Goal: Information Seeking & Learning: Learn about a topic

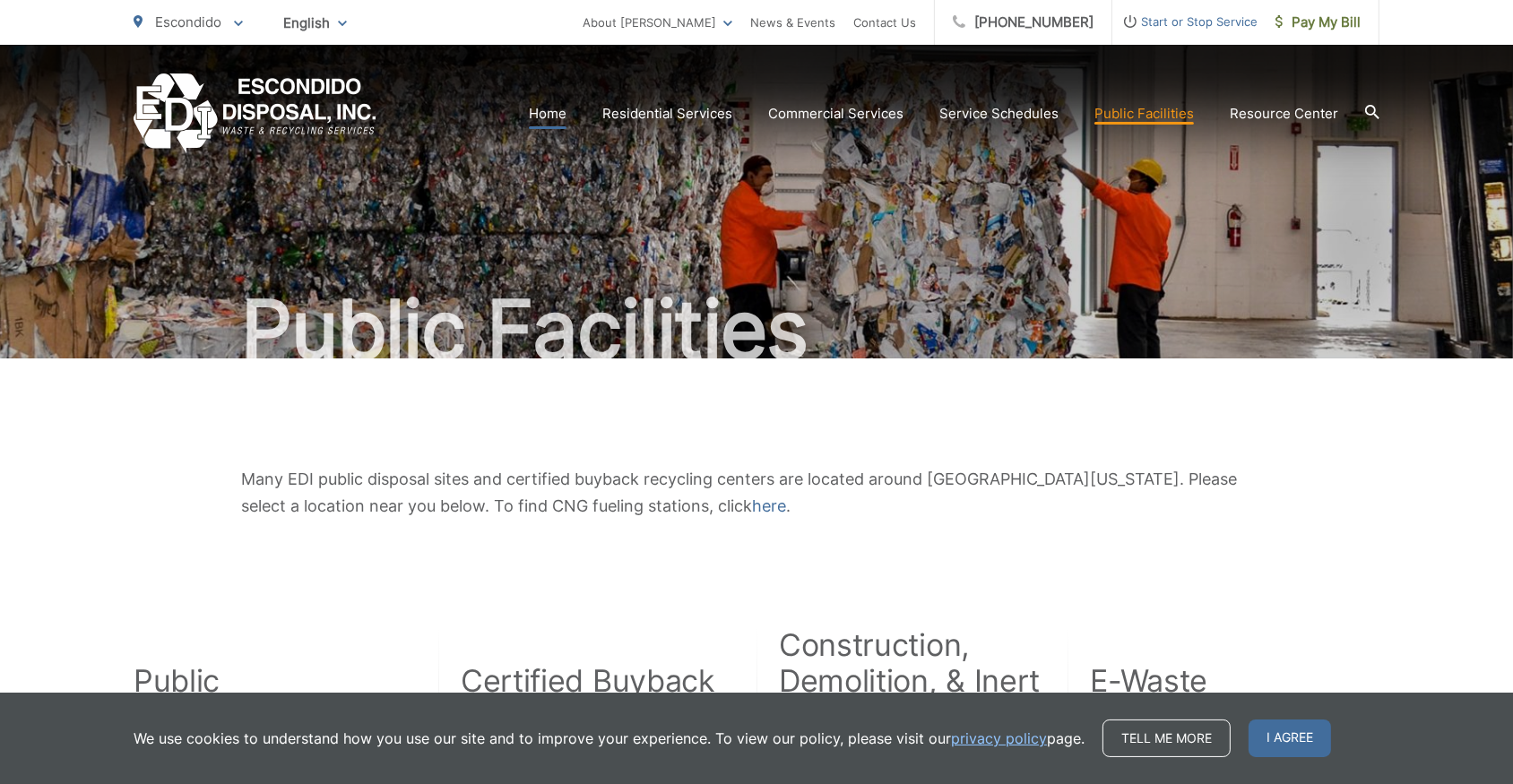
click at [560, 109] on link "Home" at bounding box center [547, 113] width 38 height 21
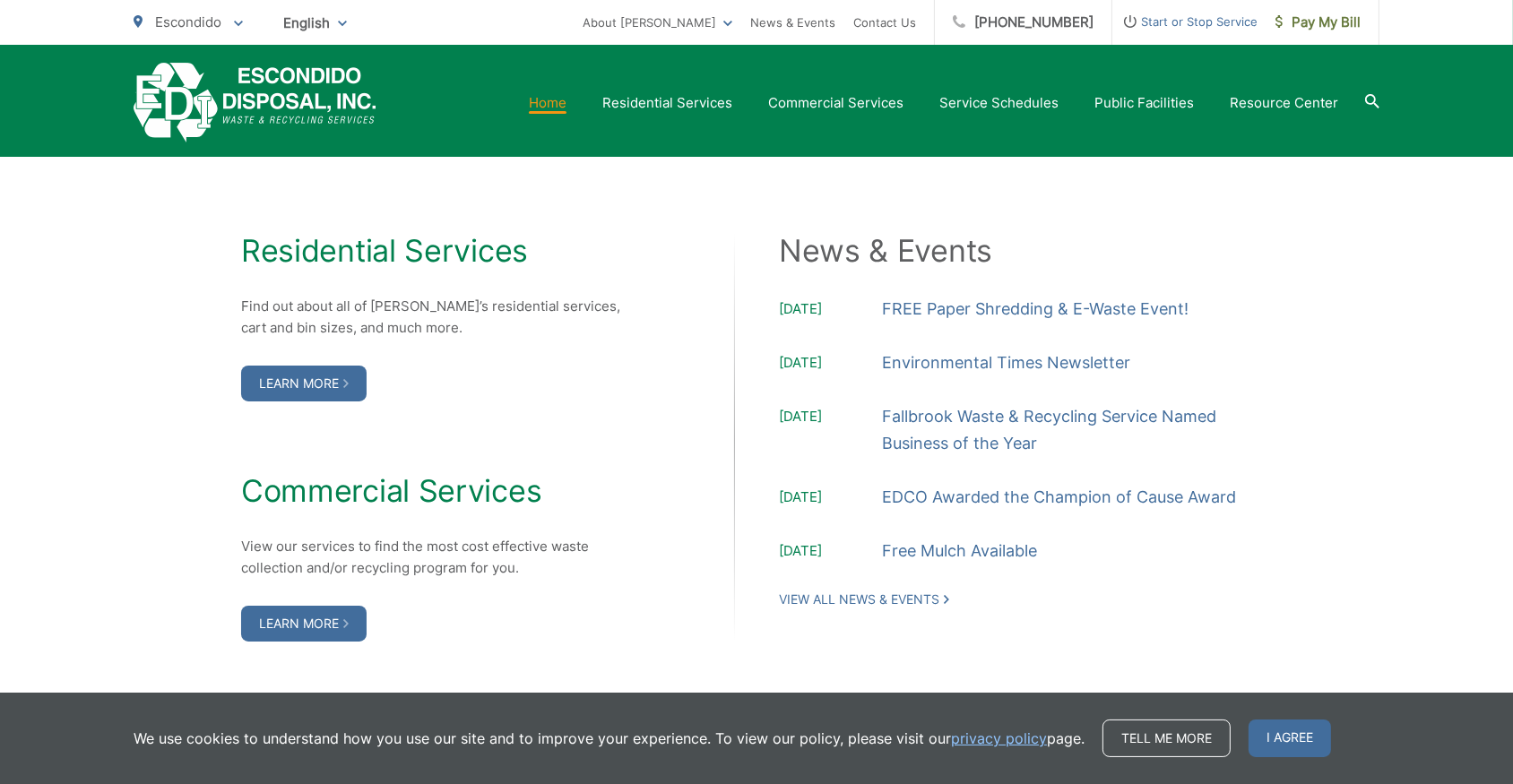
scroll to position [1792, 0]
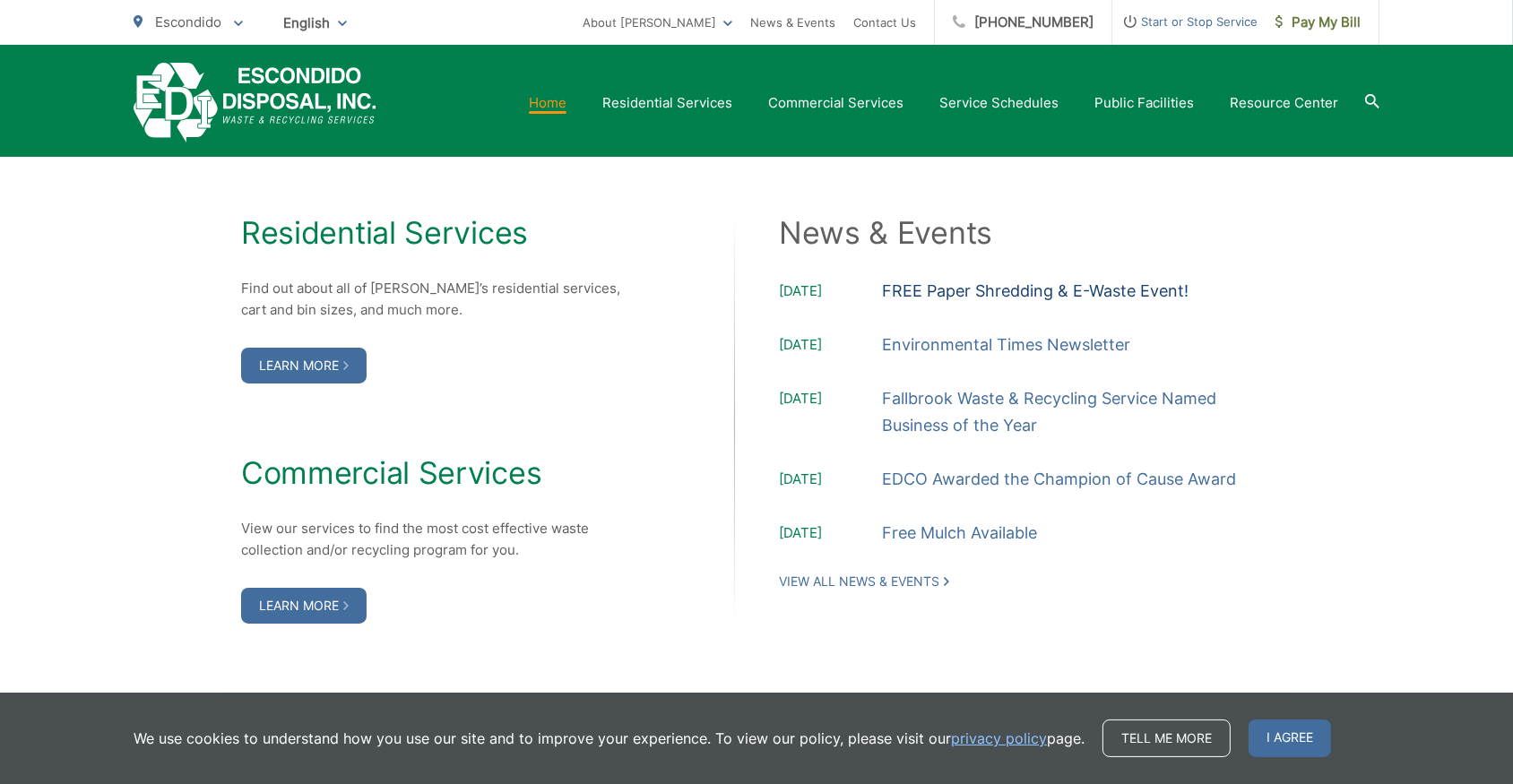
click at [1092, 296] on link "FREE Paper Shredding & E-Waste Event!" at bounding box center [1035, 291] width 307 height 27
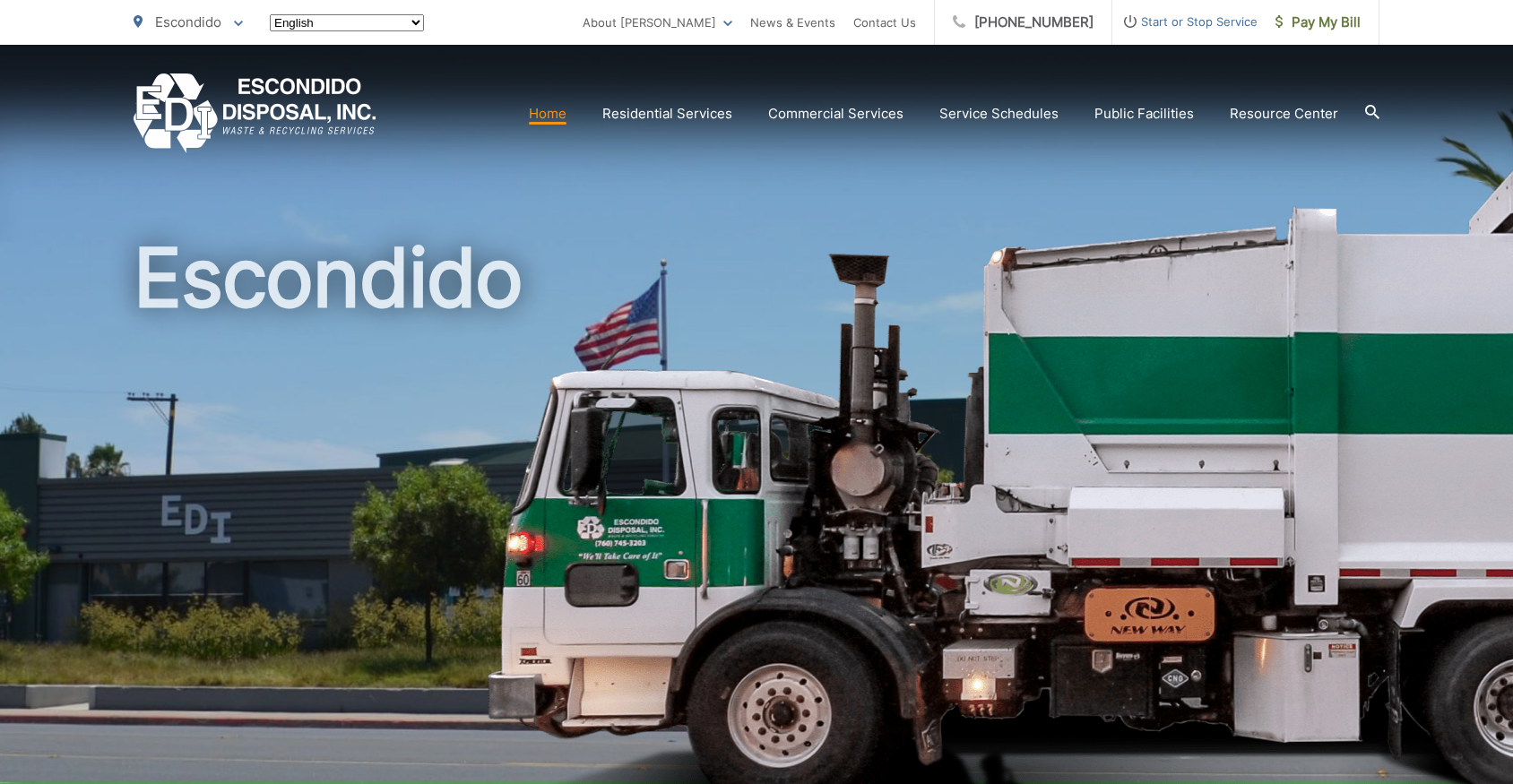
scroll to position [1792, 0]
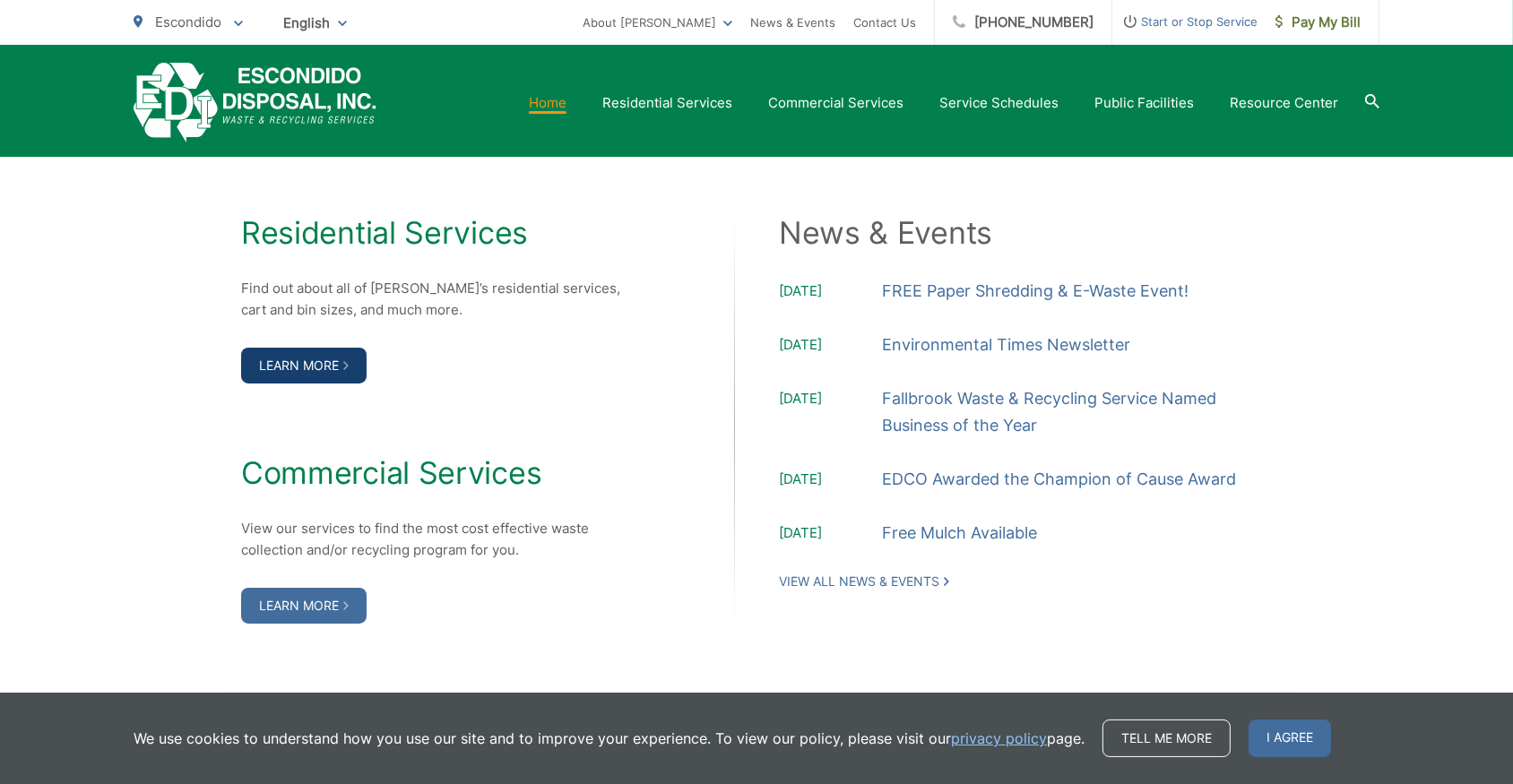
click at [341, 363] on link "Learn More" at bounding box center [304, 365] width 125 height 36
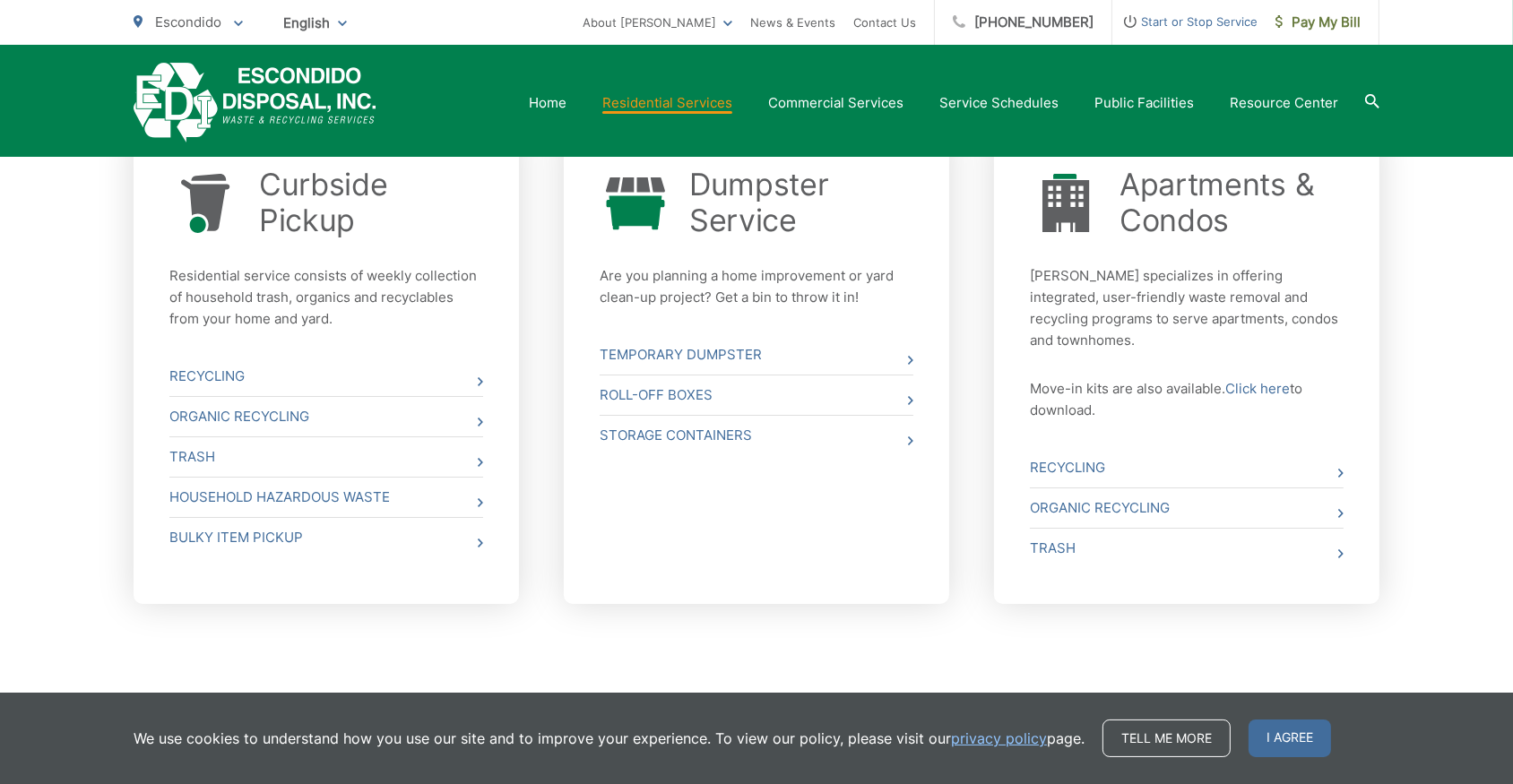
scroll to position [712, 0]
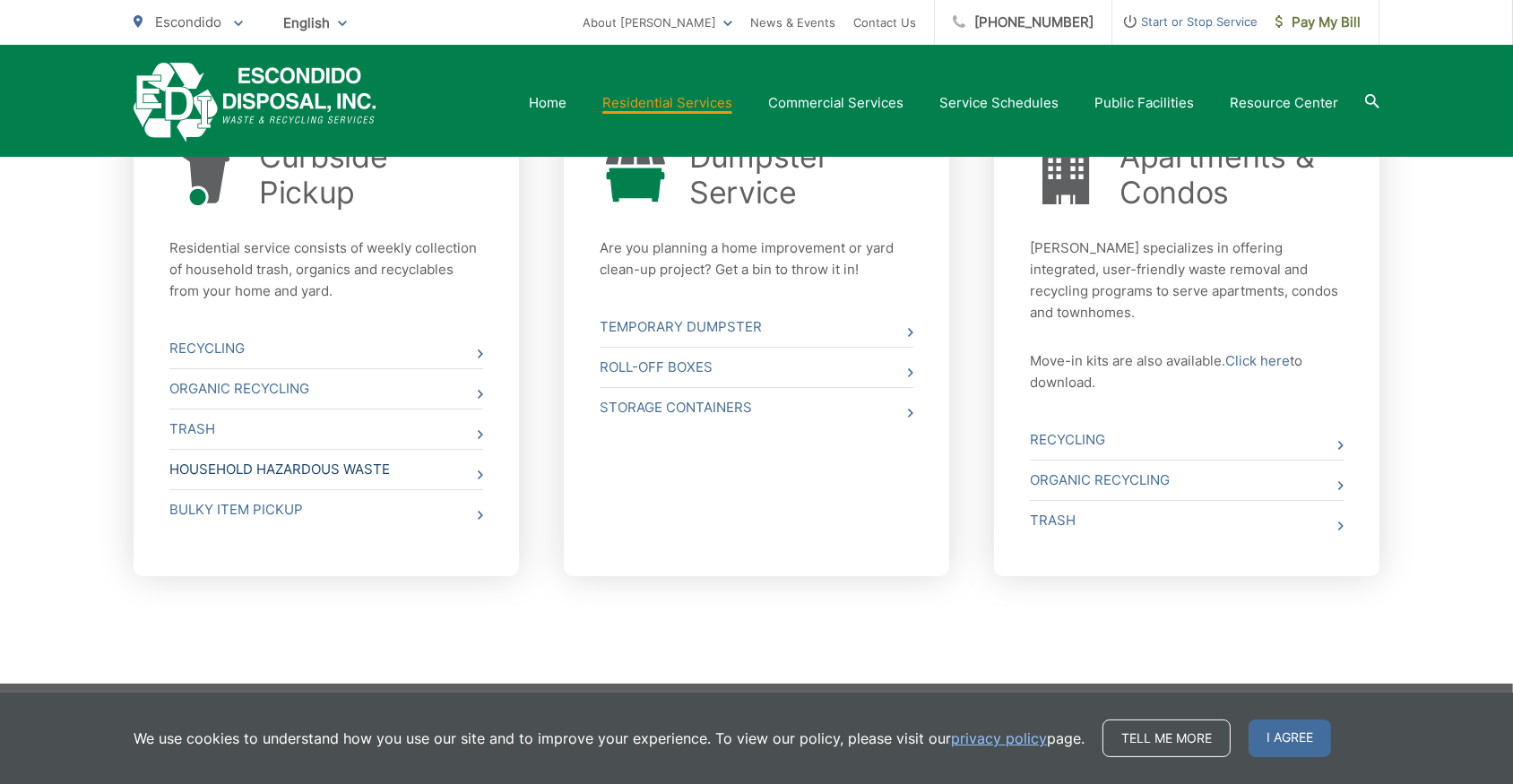
click at [227, 466] on link "Household Hazardous Waste" at bounding box center [325, 470] width 314 height 39
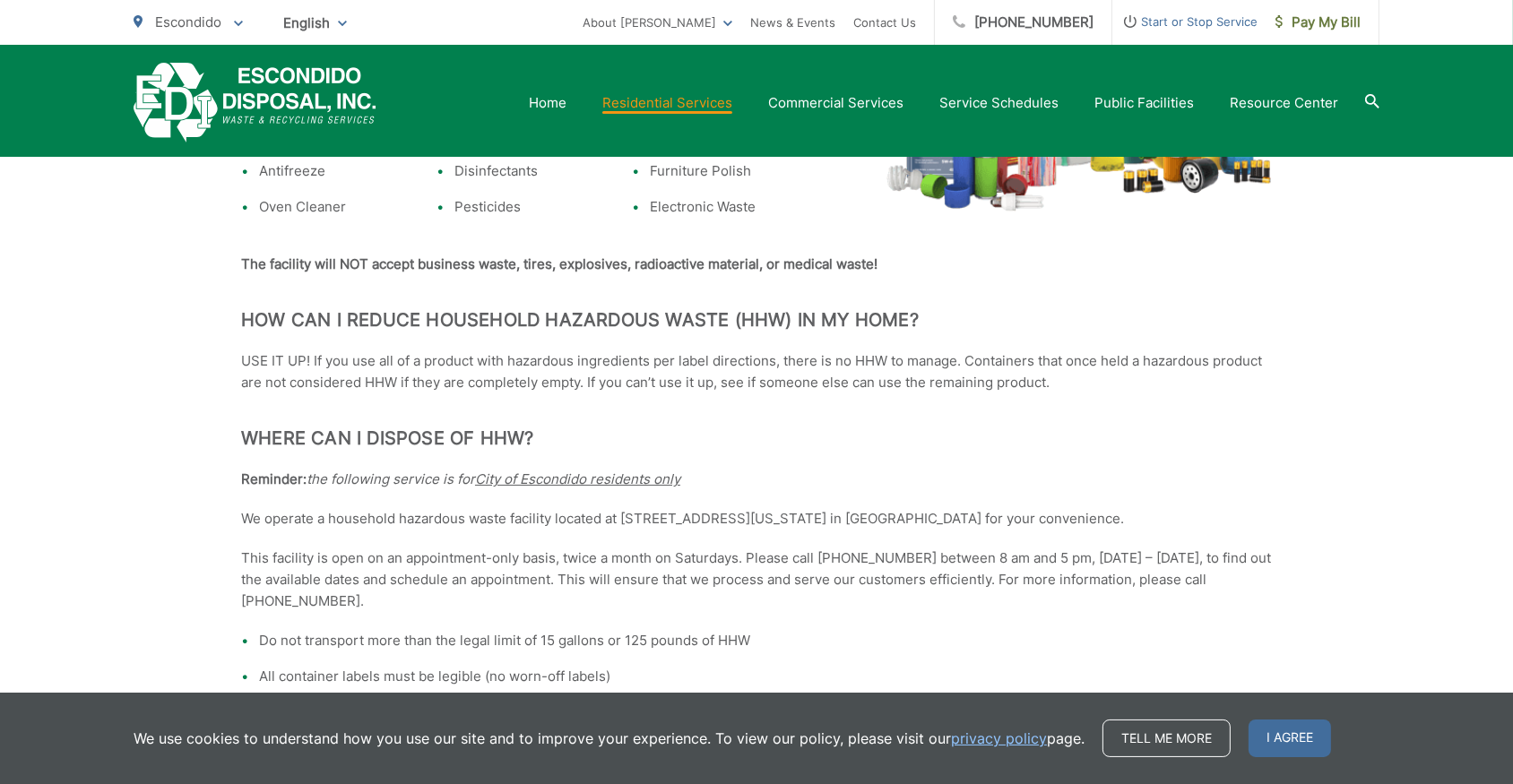
scroll to position [355, 0]
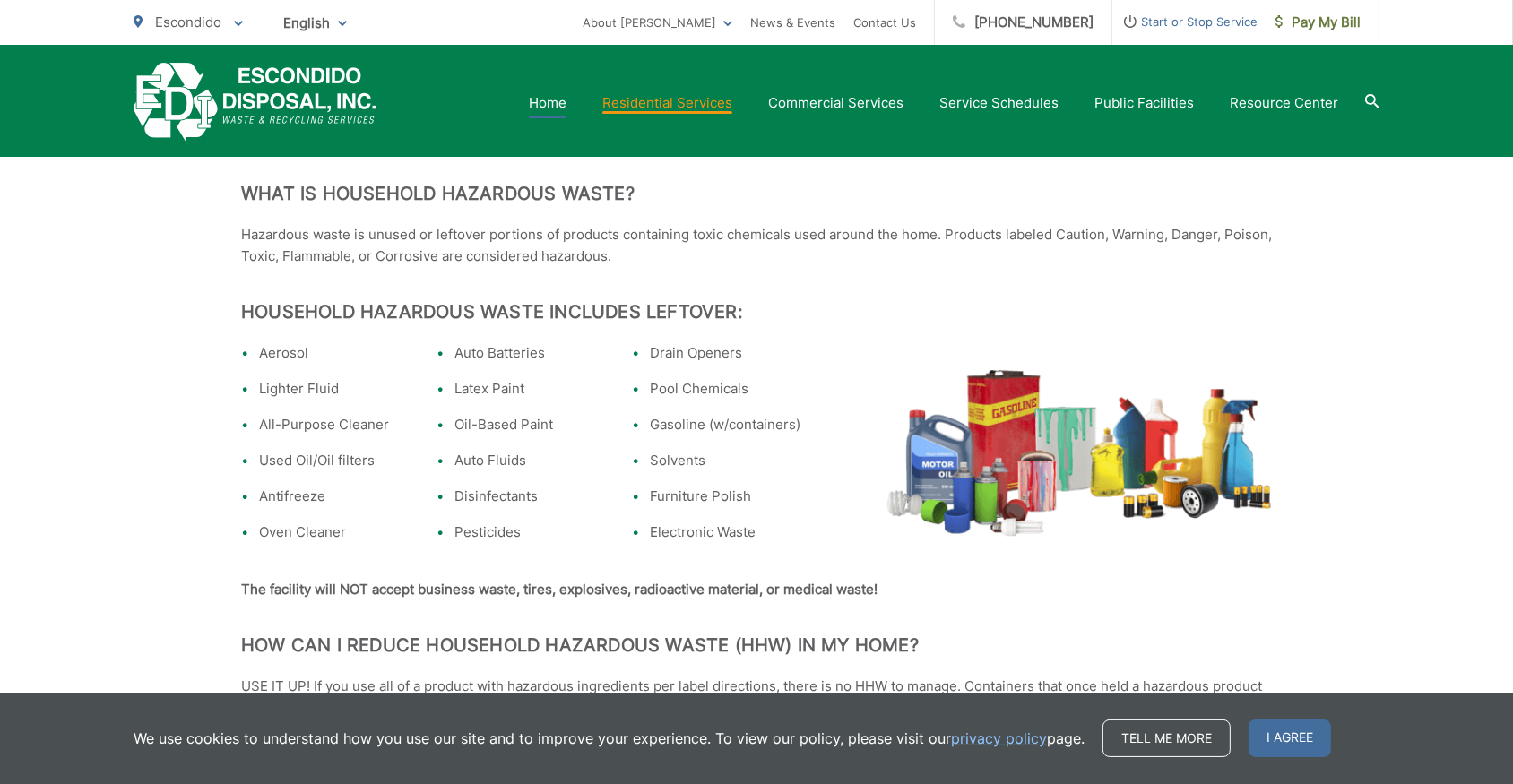
click at [556, 99] on link "Home" at bounding box center [547, 103] width 38 height 21
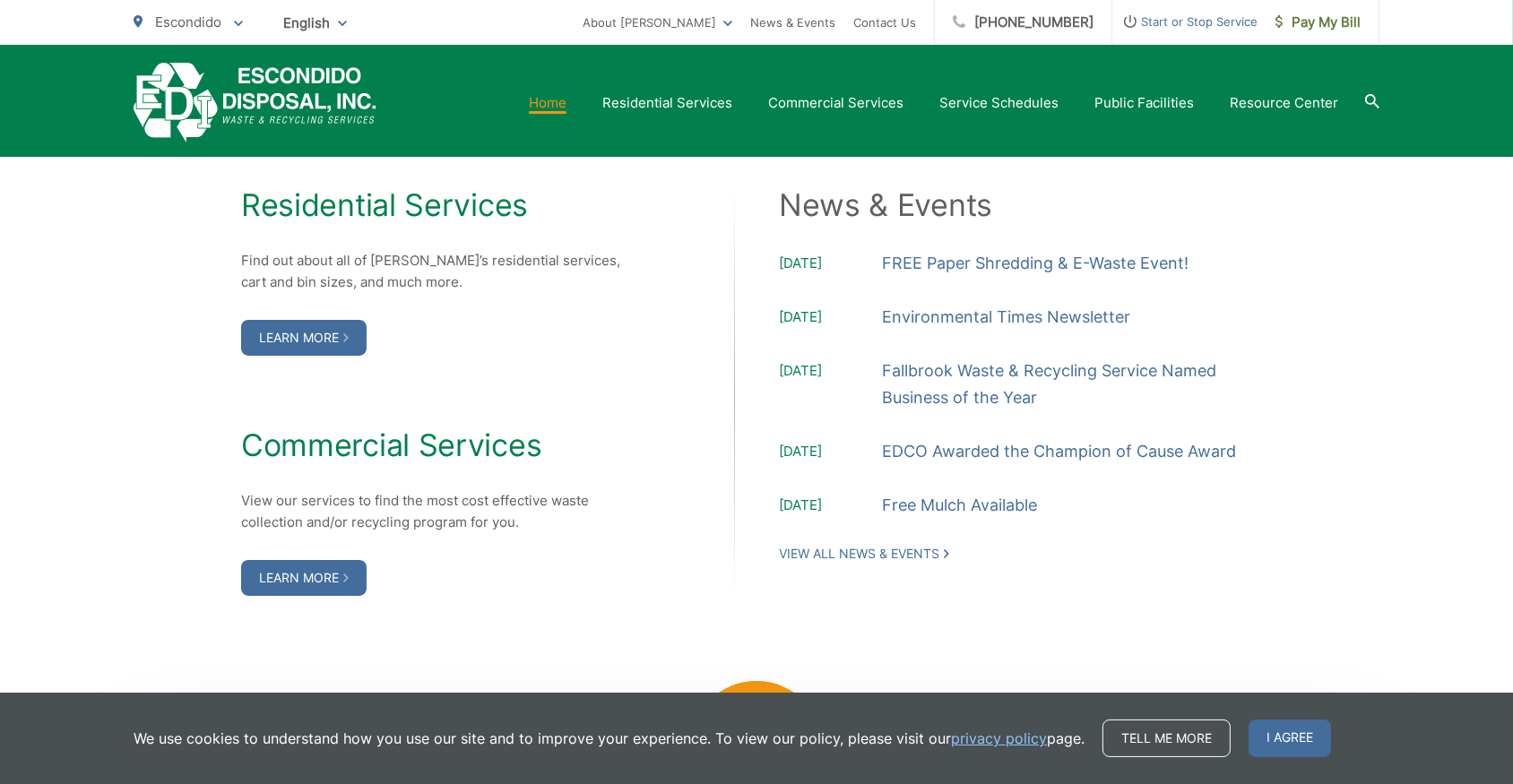
scroll to position [1792, 0]
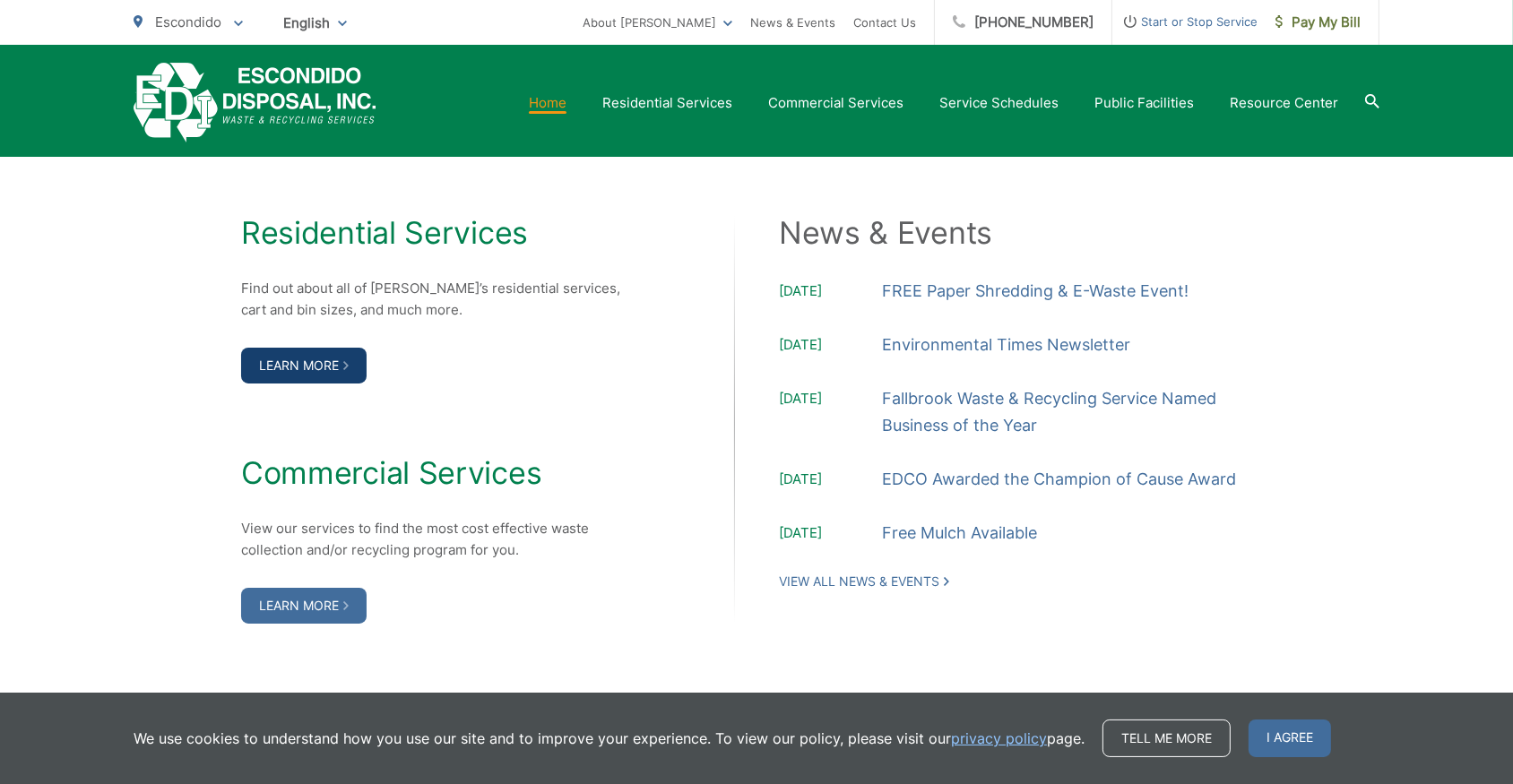
click at [299, 363] on link "Learn More" at bounding box center [304, 365] width 125 height 36
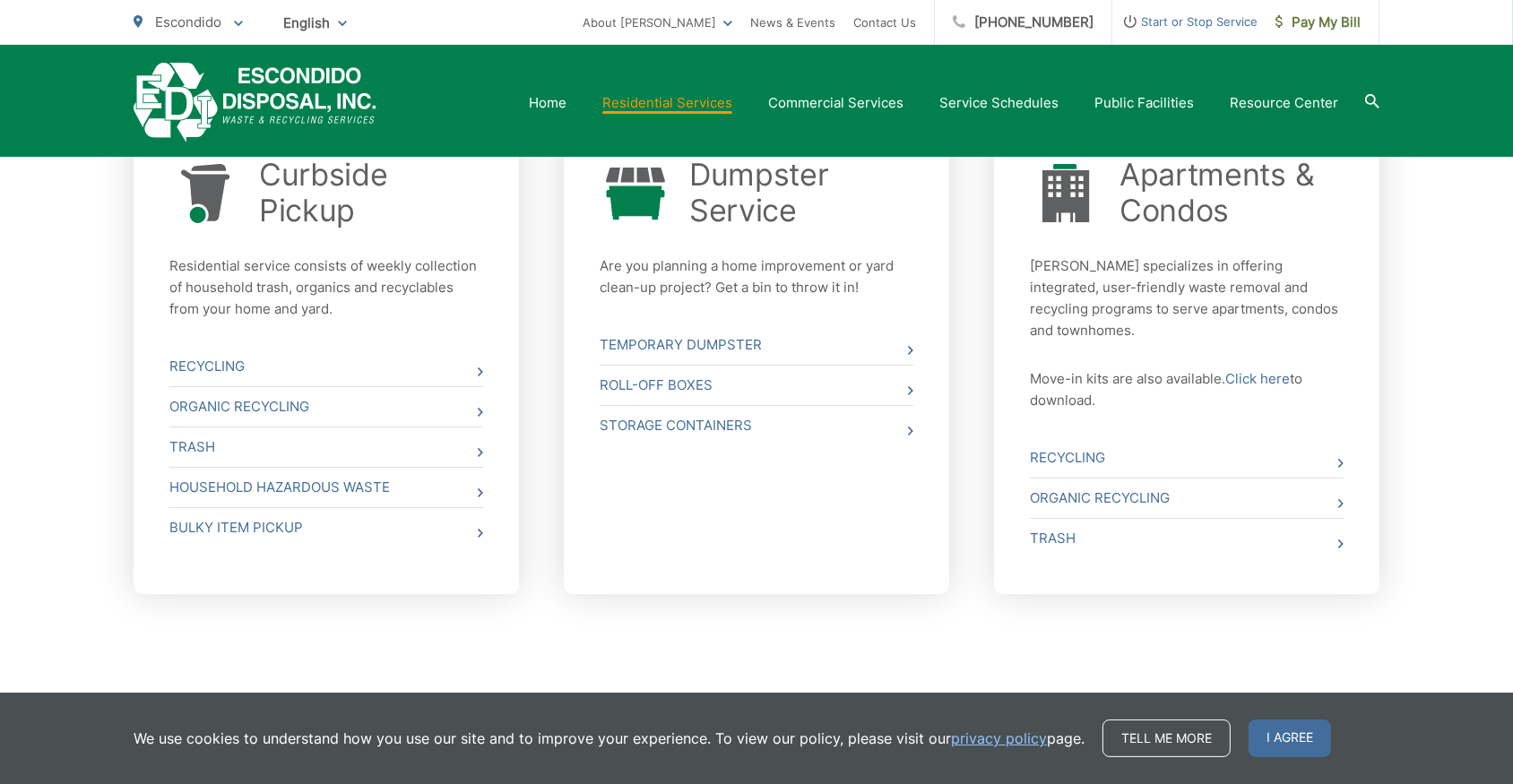
scroll to position [712, 0]
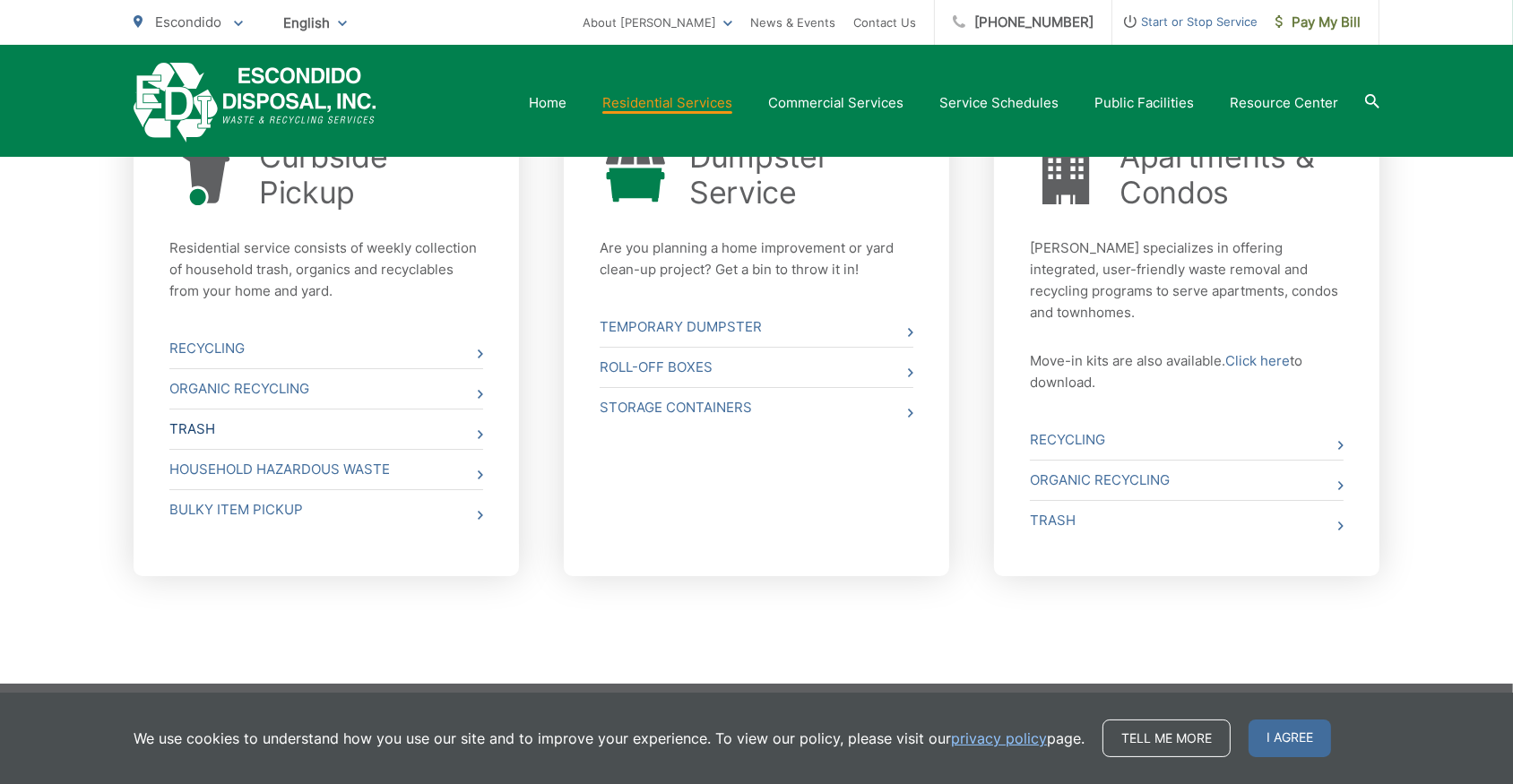
click at [188, 429] on link "Trash" at bounding box center [325, 429] width 314 height 39
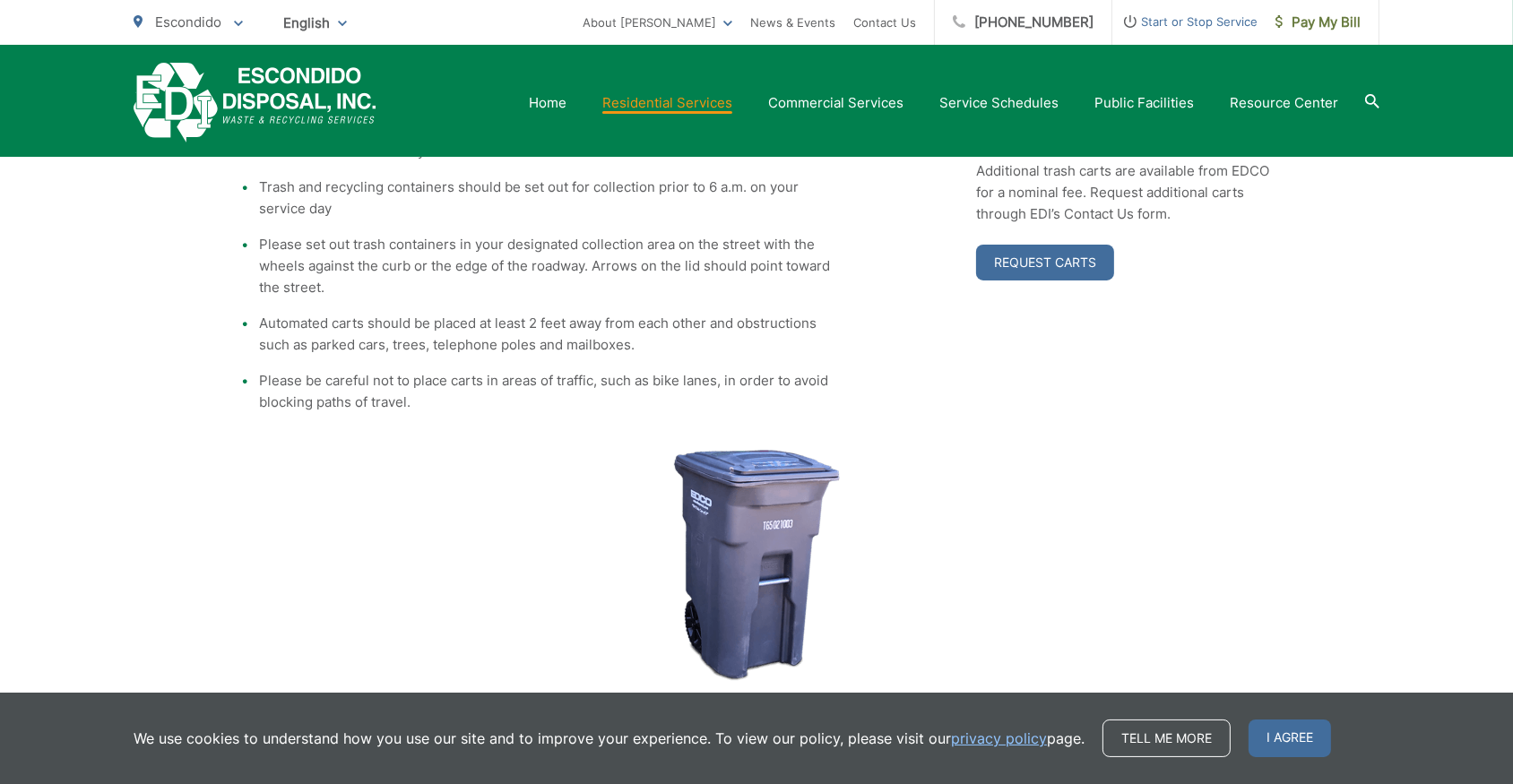
scroll to position [208, 0]
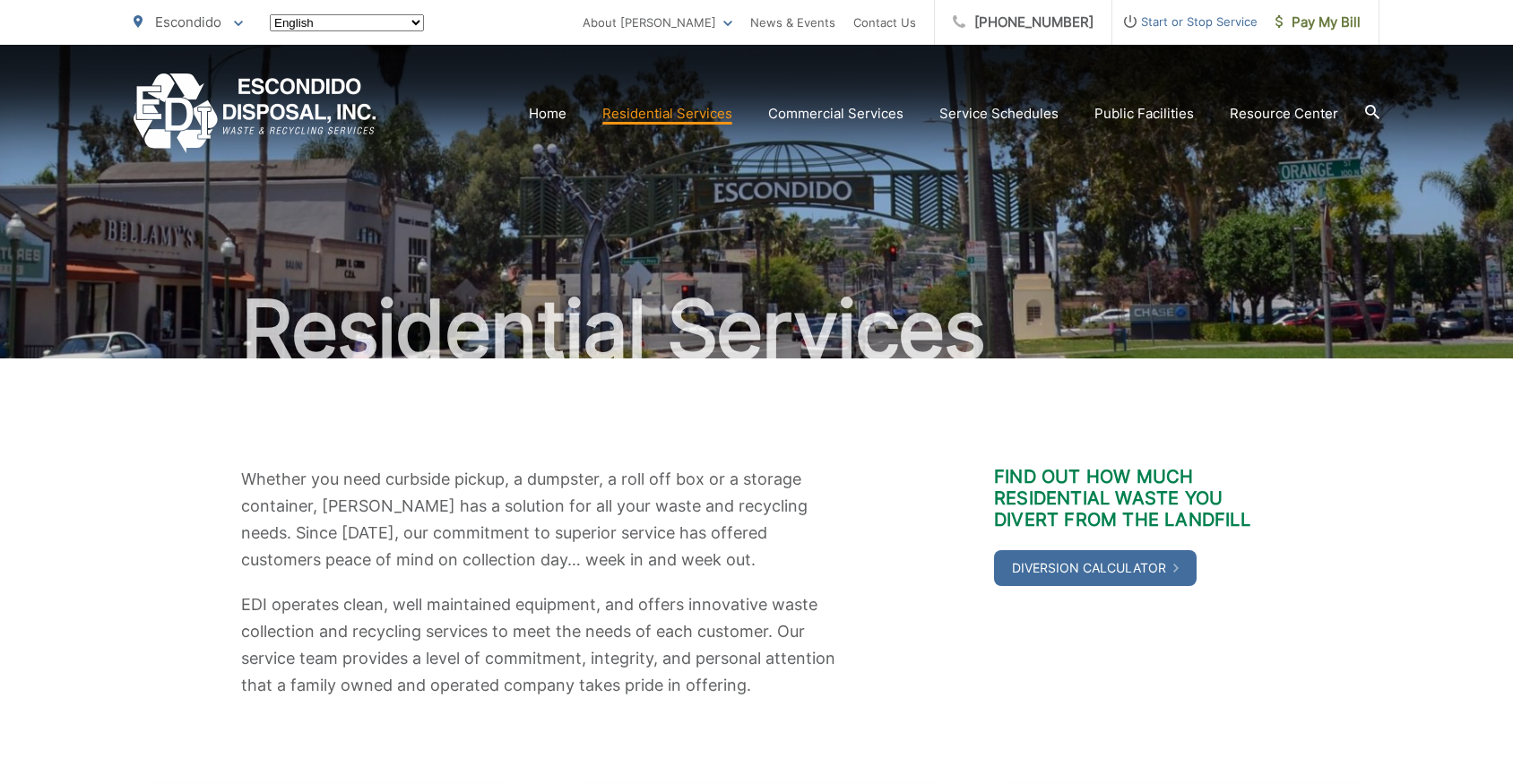
scroll to position [712, 0]
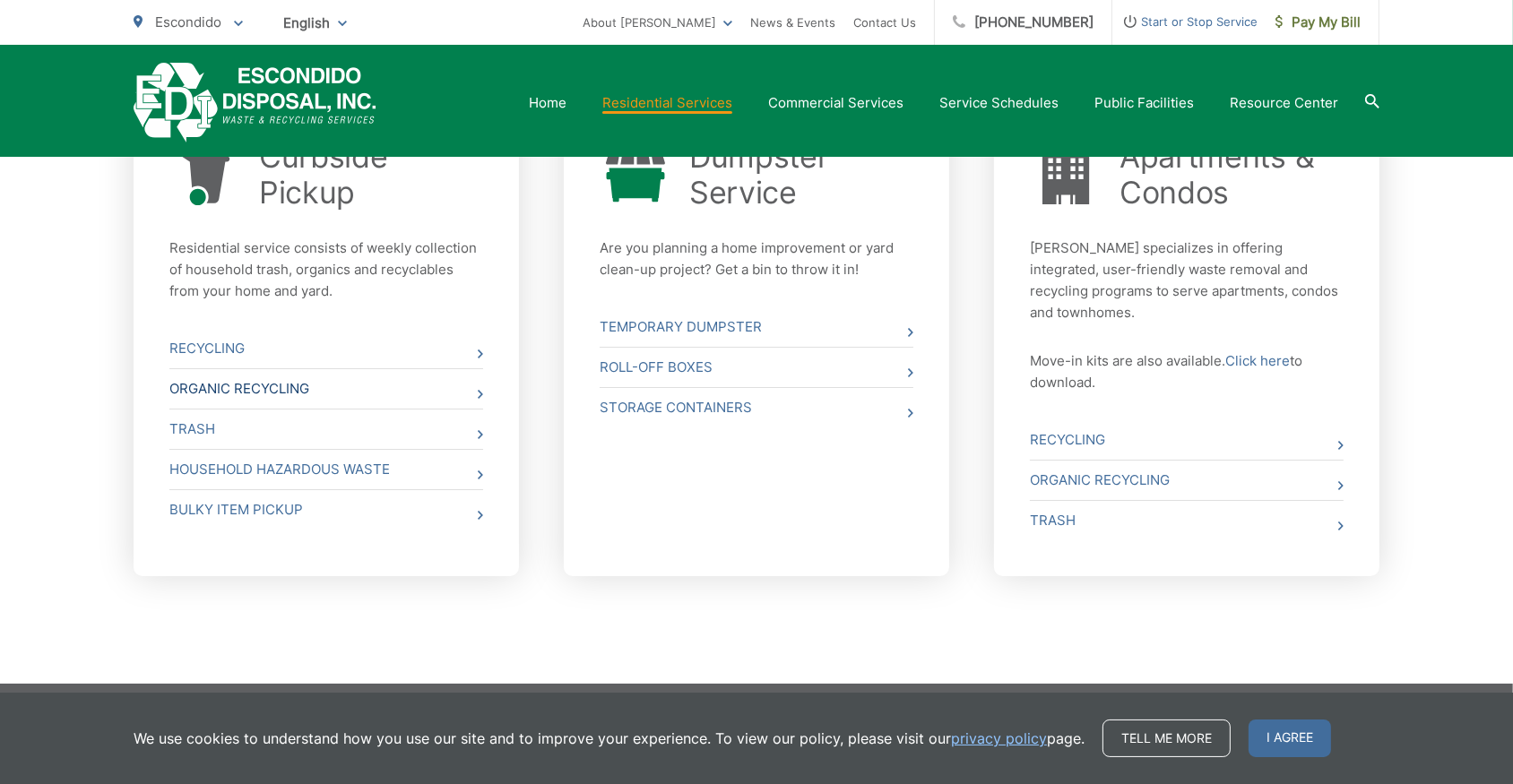
click at [213, 385] on link "Organic Recycling" at bounding box center [325, 389] width 314 height 39
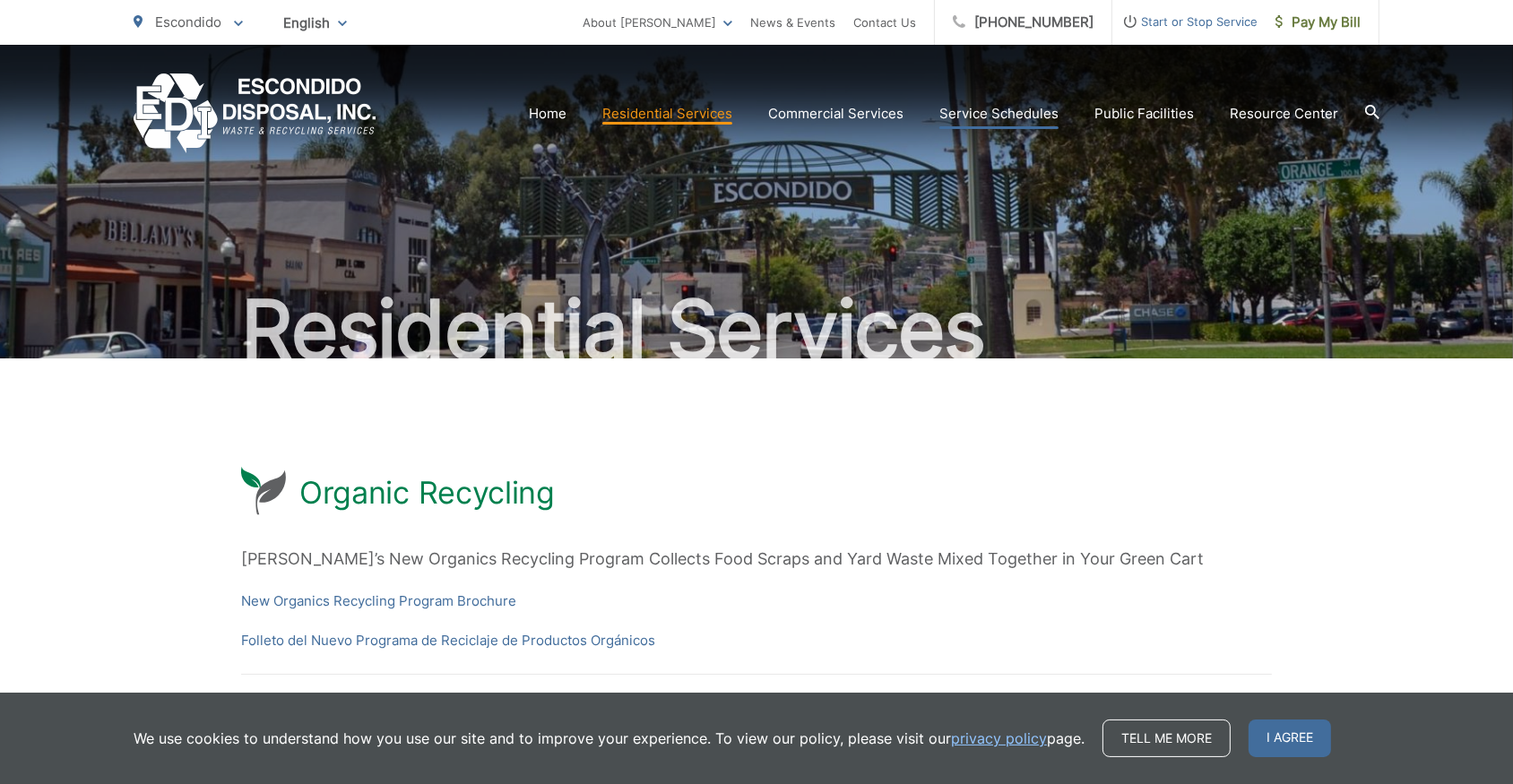
click at [1030, 108] on link "Service Schedules" at bounding box center [998, 113] width 119 height 21
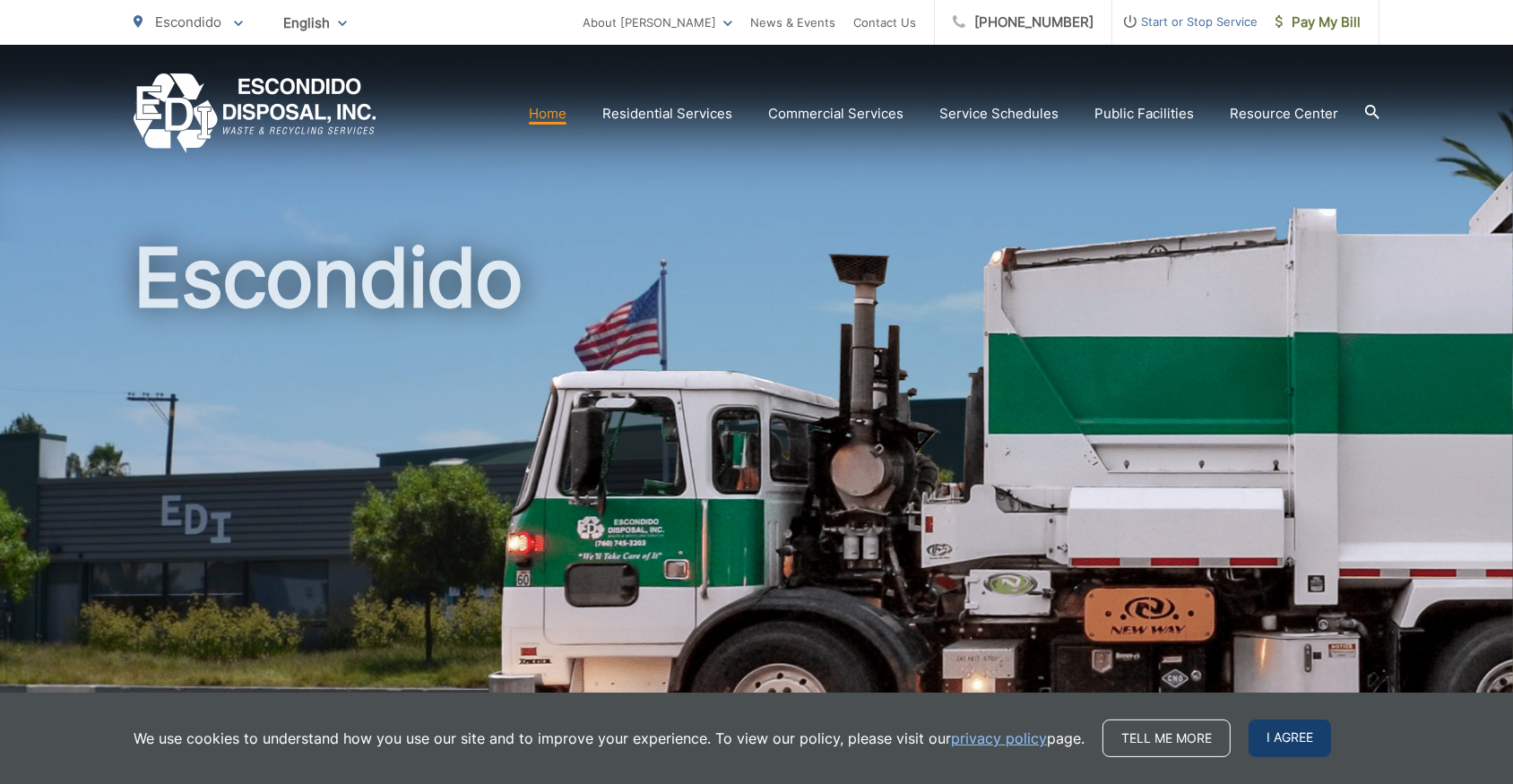
click at [1288, 738] on span "I agree" at bounding box center [1289, 738] width 82 height 38
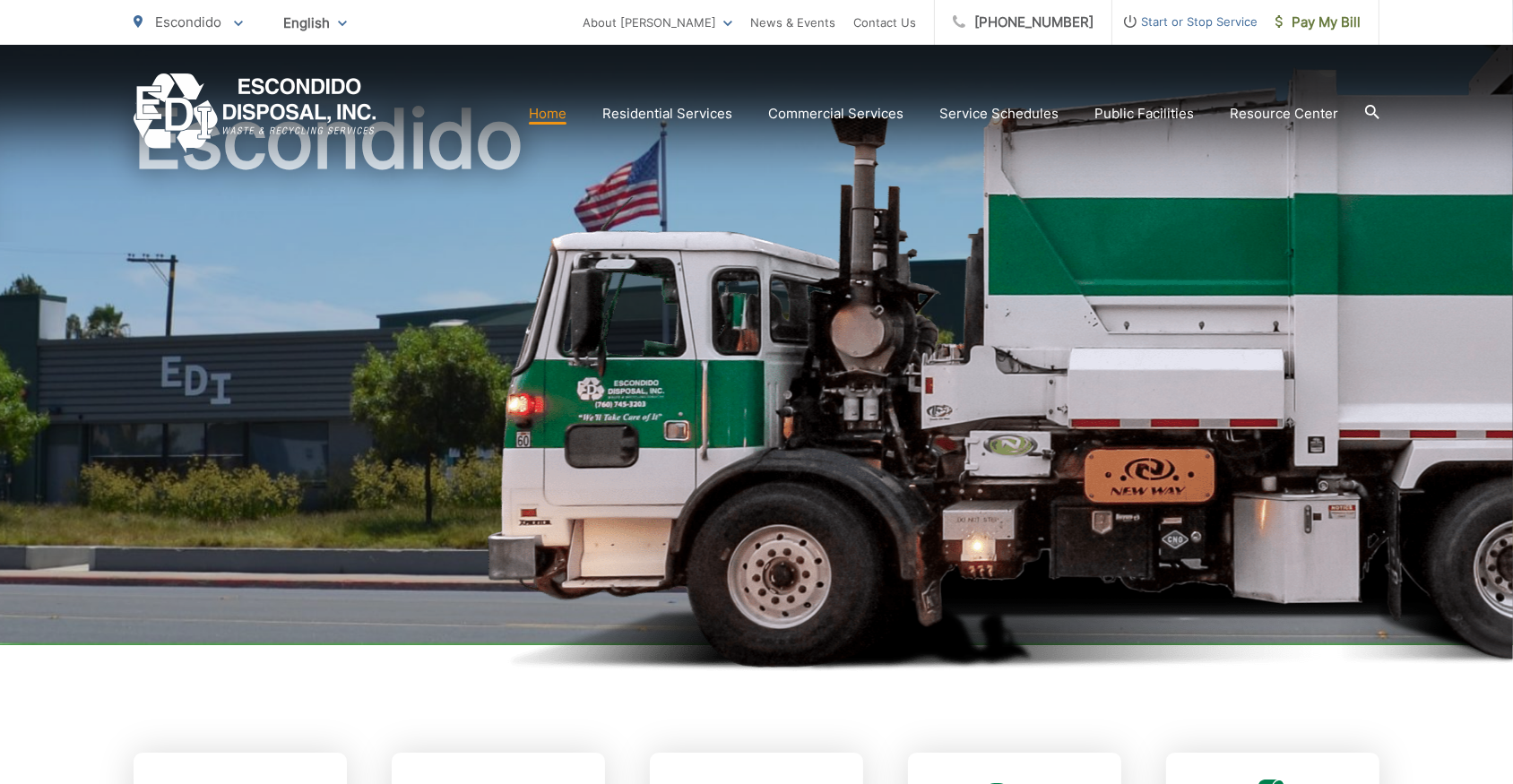
scroll to position [162, 0]
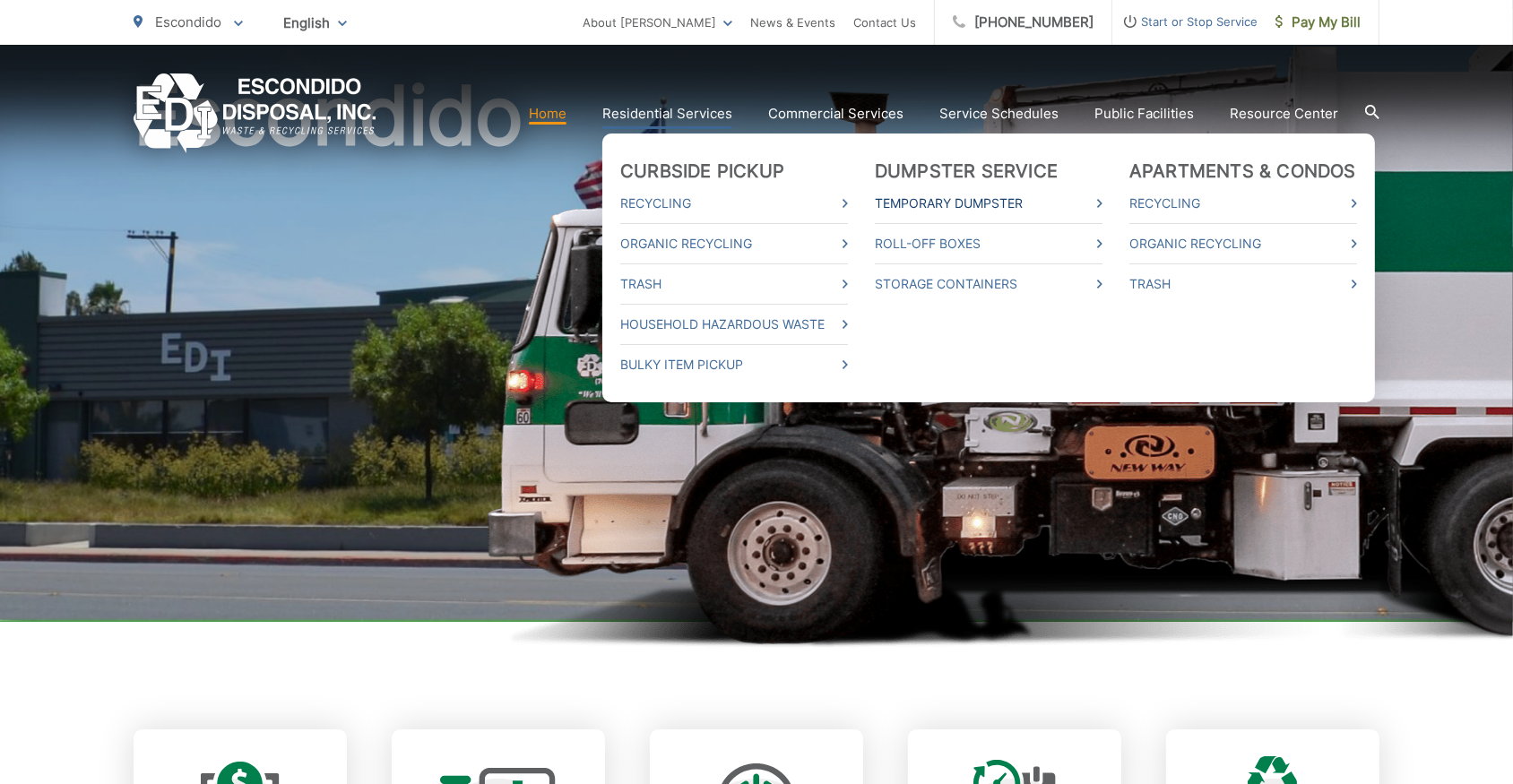
click at [928, 197] on link "Temporary Dumpster" at bounding box center [988, 203] width 228 height 21
